Goal: Book appointment/travel/reservation

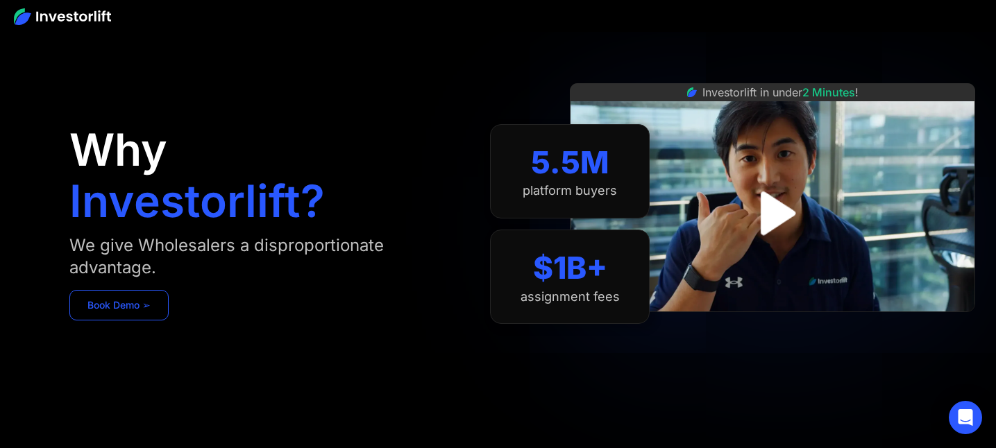
click at [139, 310] on link "Book Demo ➢" at bounding box center [118, 305] width 99 height 31
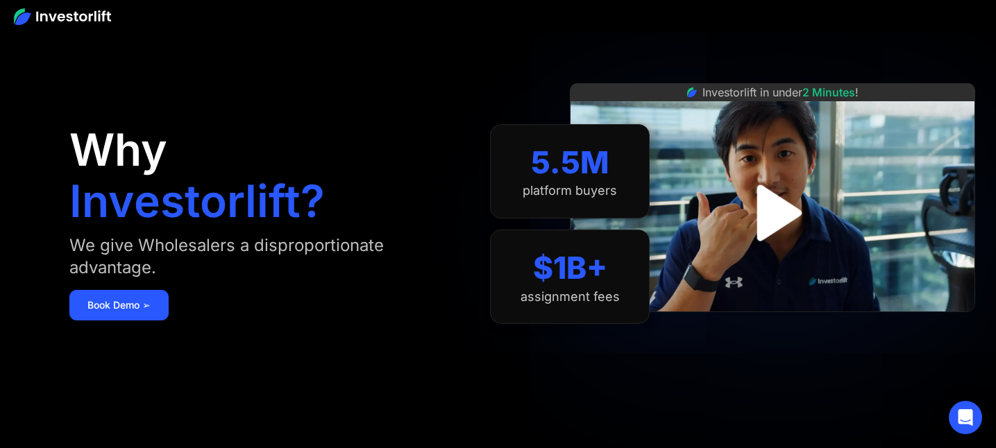
click at [778, 216] on img "open lightbox" at bounding box center [773, 213] width 102 height 102
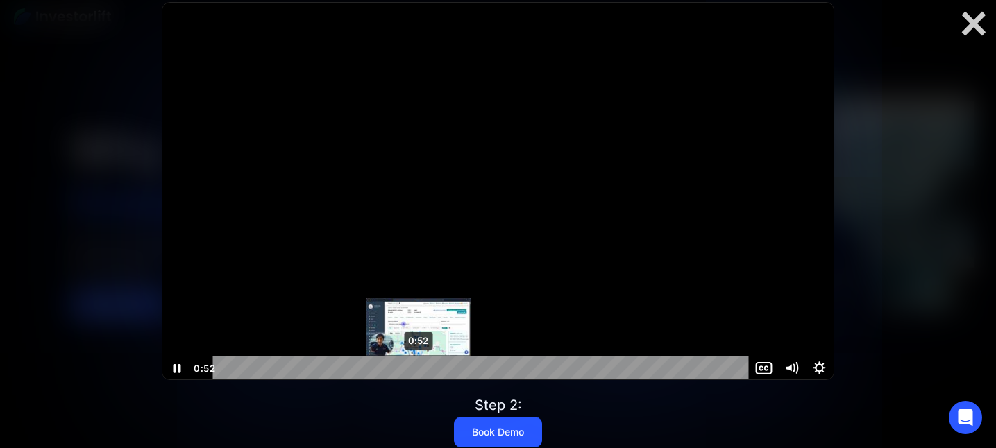
click at [419, 368] on div "0:52" at bounding box center [484, 369] width 520 height 24
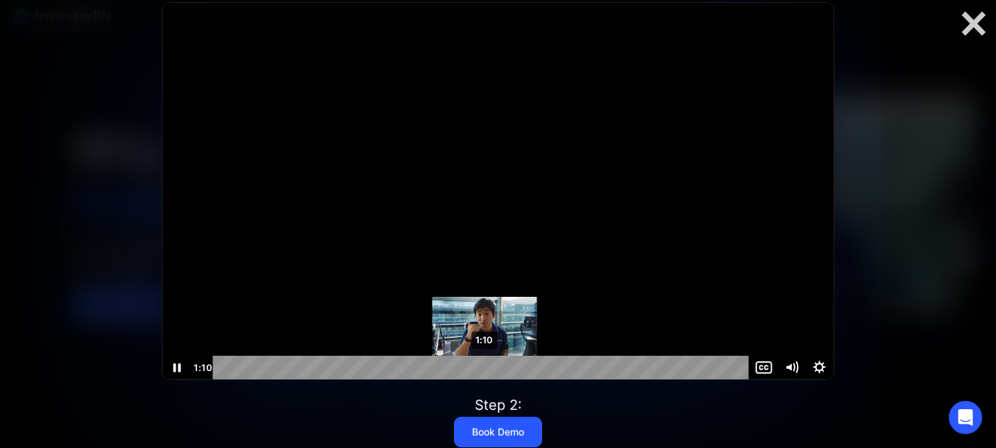
click at [485, 366] on div "1:10" at bounding box center [484, 368] width 520 height 24
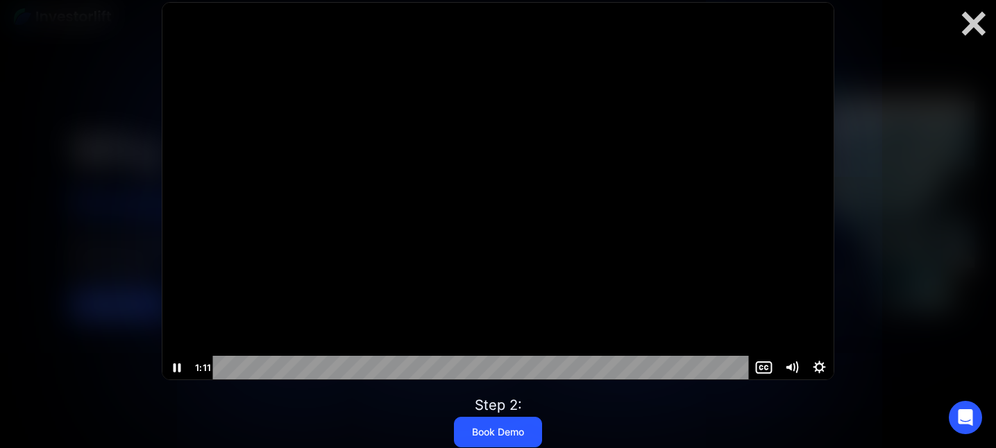
click at [505, 226] on div at bounding box center [497, 191] width 671 height 378
click at [496, 268] on div at bounding box center [497, 191] width 671 height 378
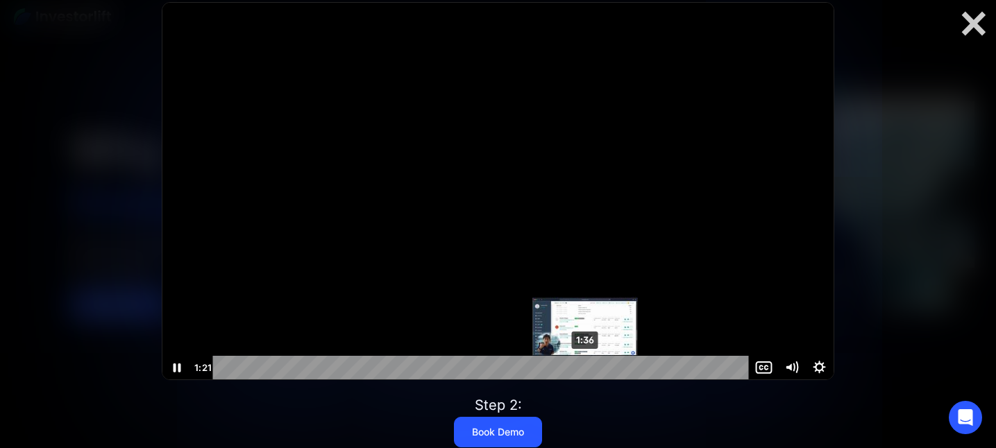
click at [586, 365] on div "1:36" at bounding box center [484, 368] width 520 height 24
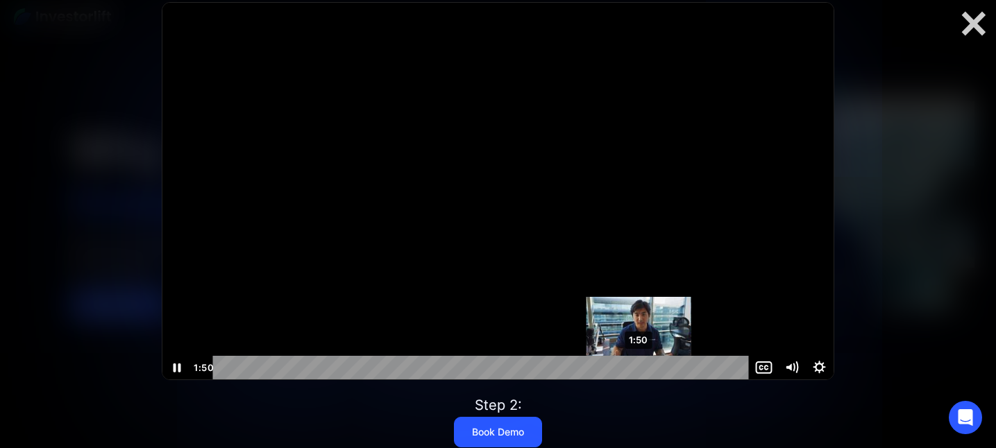
click at [639, 369] on div "1:50" at bounding box center [484, 368] width 520 height 24
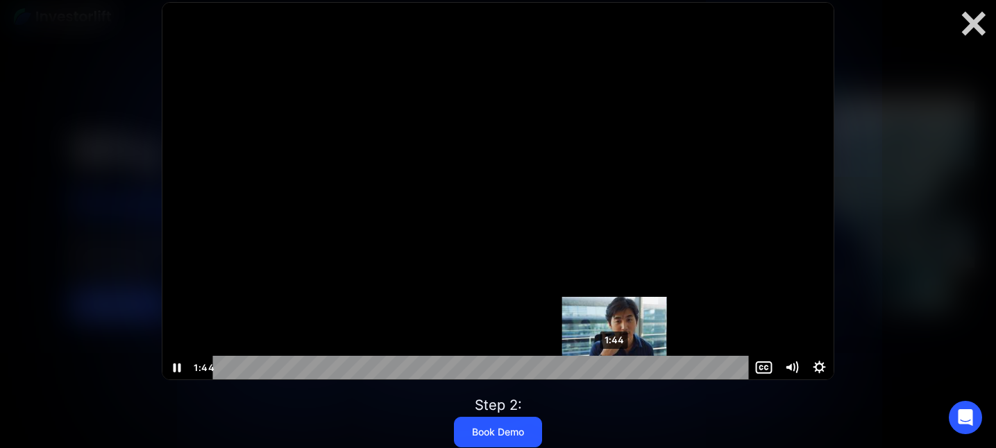
click at [615, 369] on div "1:44" at bounding box center [484, 368] width 520 height 24
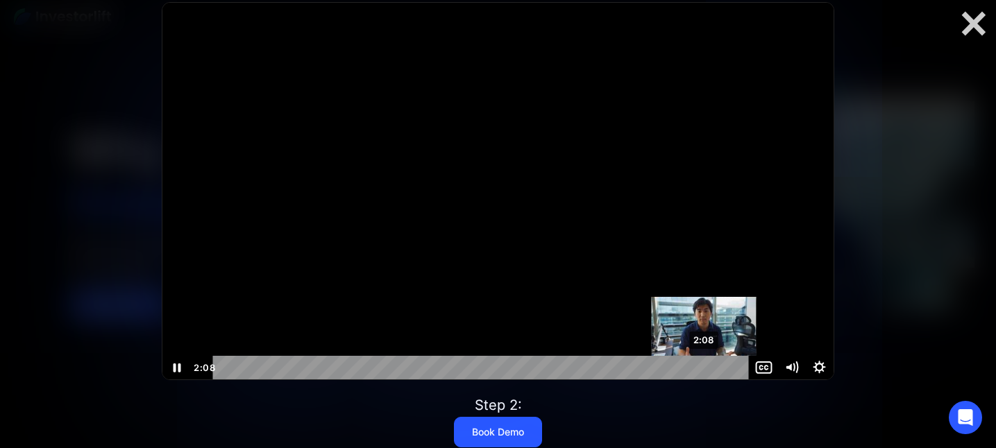
click at [705, 369] on div "2:08" at bounding box center [484, 368] width 520 height 24
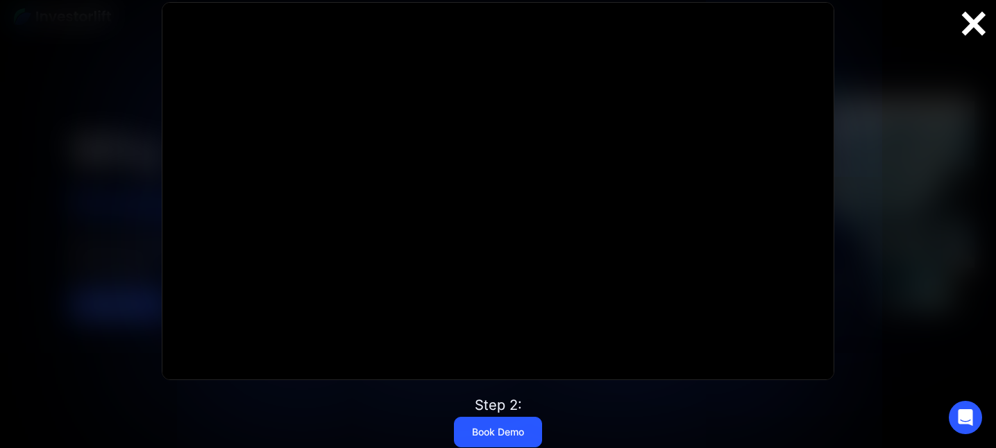
click at [977, 24] on div at bounding box center [974, 23] width 44 height 29
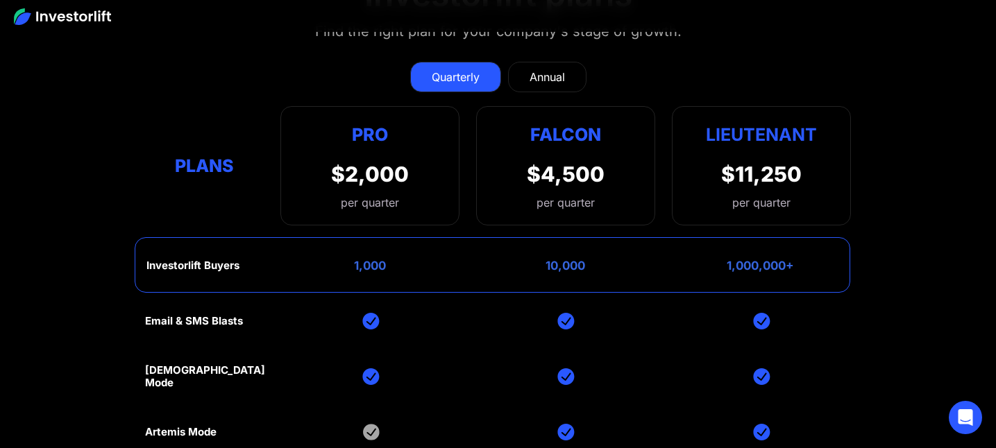
scroll to position [5415, 0]
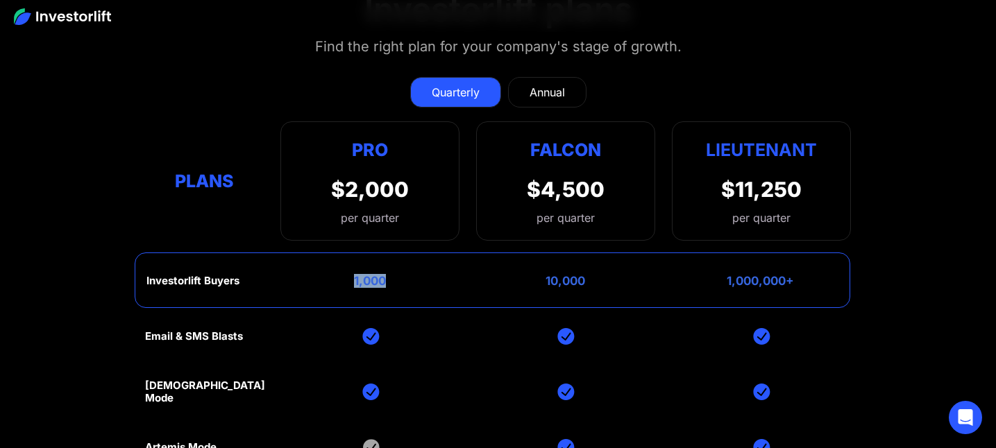
drag, startPoint x: 421, startPoint y: 287, endPoint x: 340, endPoint y: 284, distance: 81.3
click at [341, 284] on div "Investorlift Buyers 1,000 10,000 1,000,000+" at bounding box center [492, 281] width 715 height 56
